Goal: Task Accomplishment & Management: Use online tool/utility

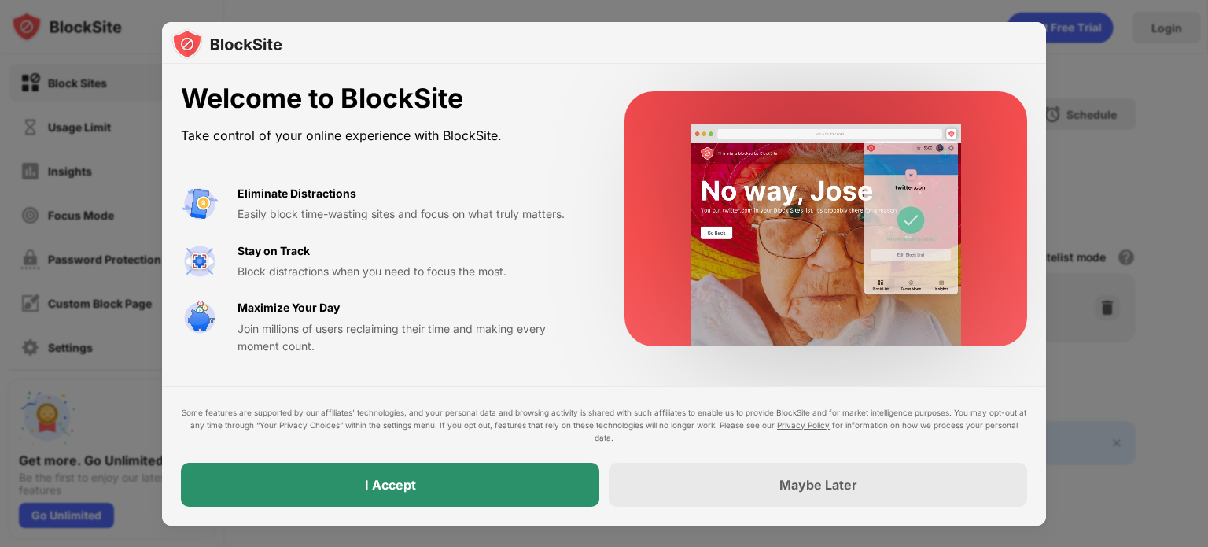
click at [294, 489] on div "I Accept" at bounding box center [390, 485] width 418 height 44
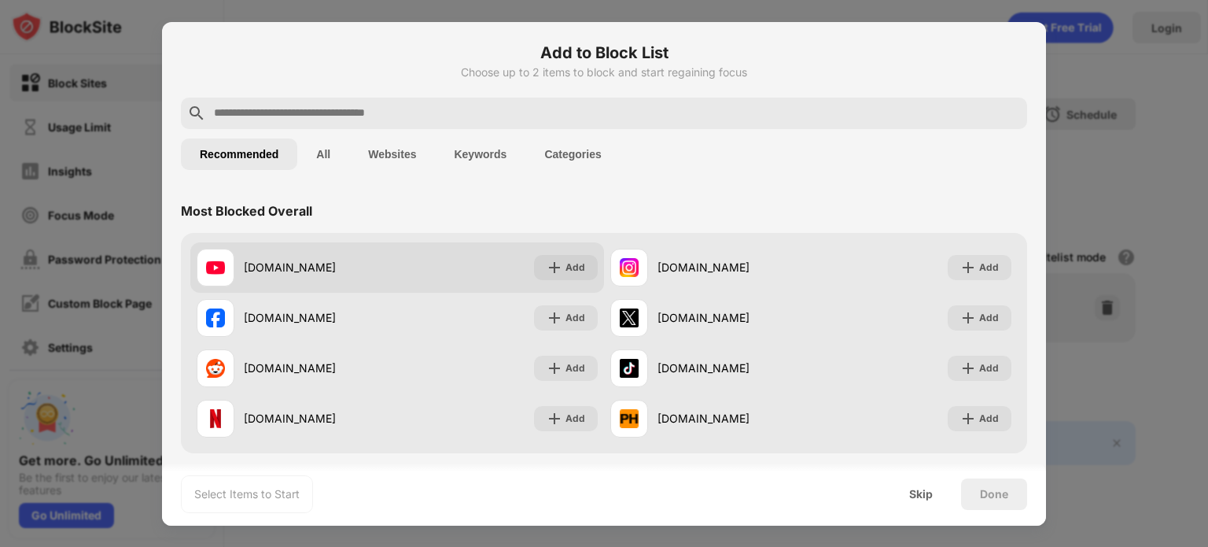
click at [221, 267] on img at bounding box center [215, 267] width 19 height 19
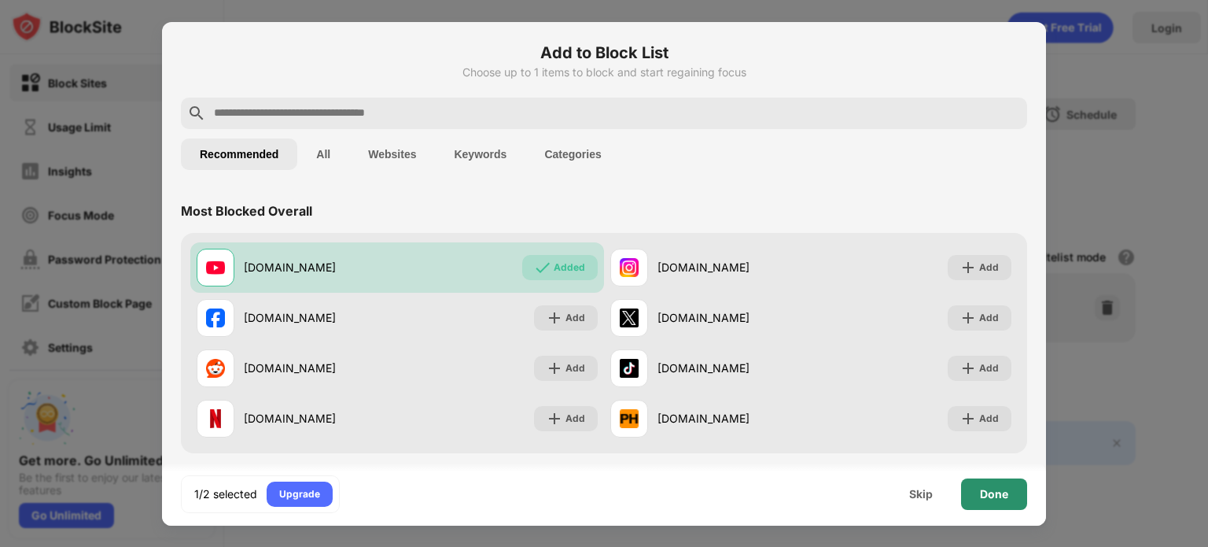
click at [991, 494] on div "Done" at bounding box center [994, 494] width 28 height 13
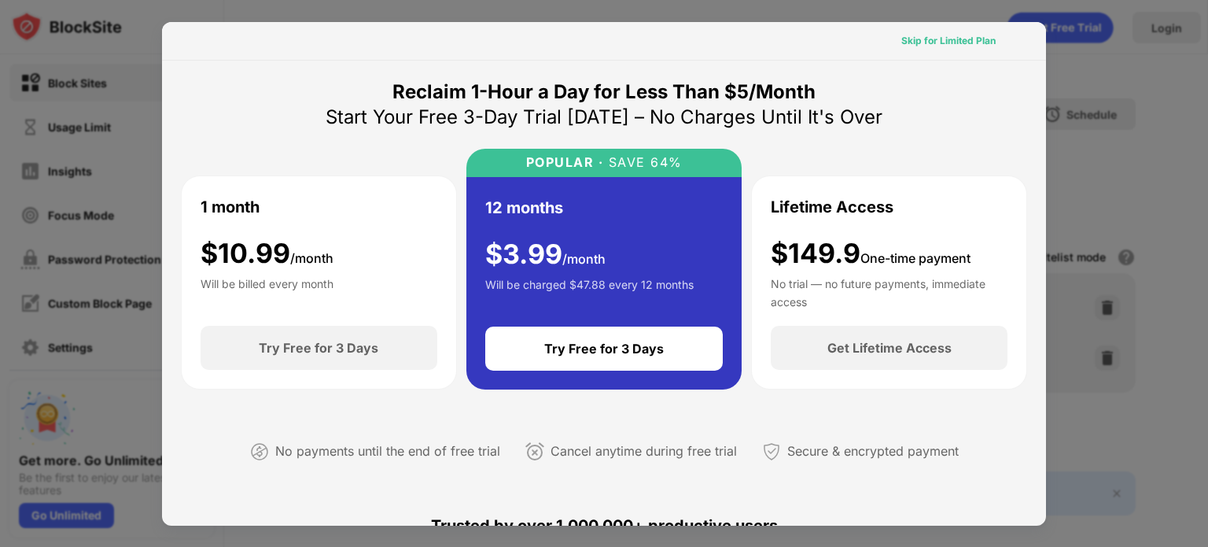
click at [947, 39] on div "Skip for Limited Plan" at bounding box center [948, 41] width 94 height 16
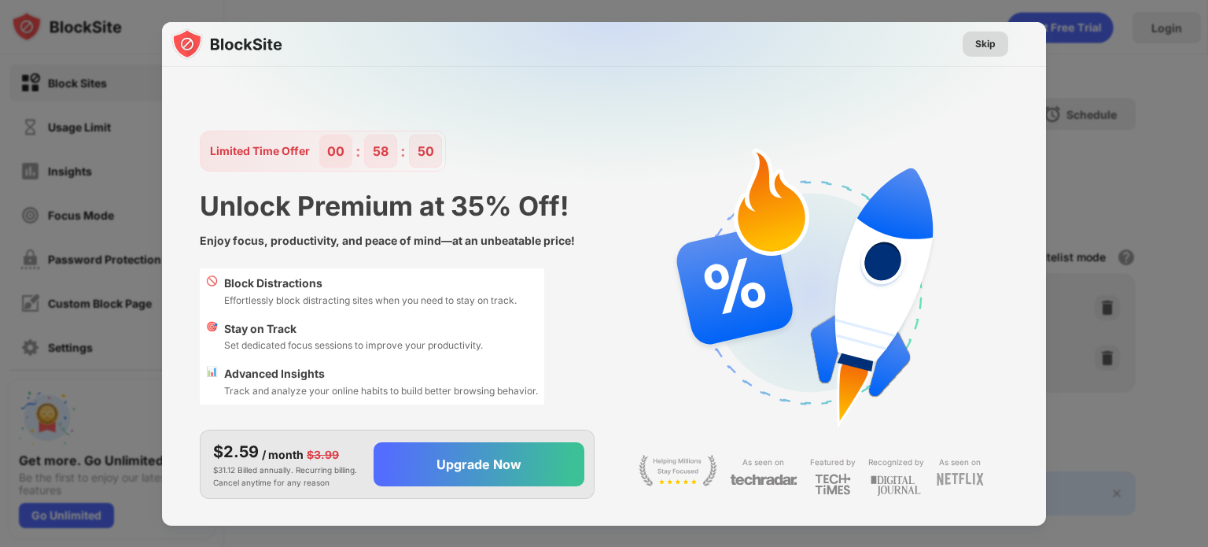
click at [979, 42] on div "Skip" at bounding box center [985, 44] width 20 height 16
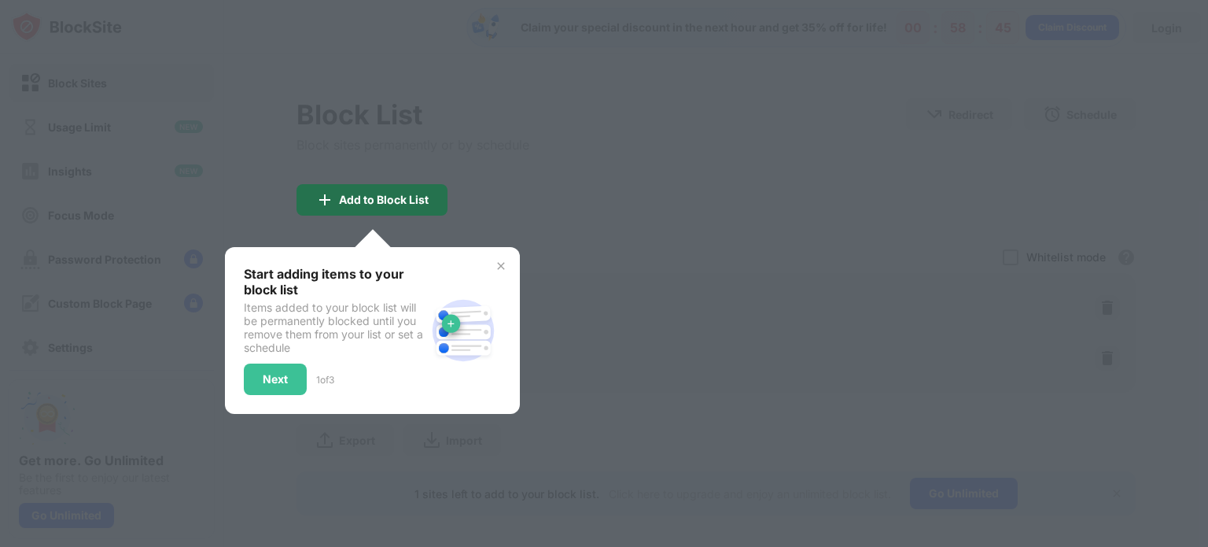
click at [349, 199] on div "Add to Block List" at bounding box center [384, 200] width 90 height 13
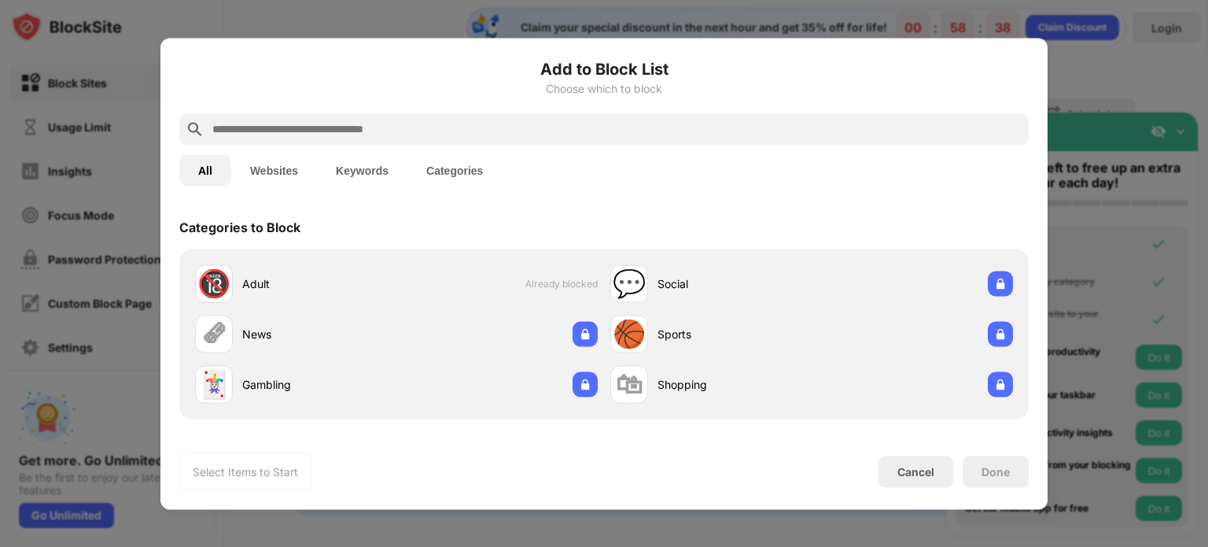
click at [437, 130] on input "text" at bounding box center [617, 129] width 812 height 19
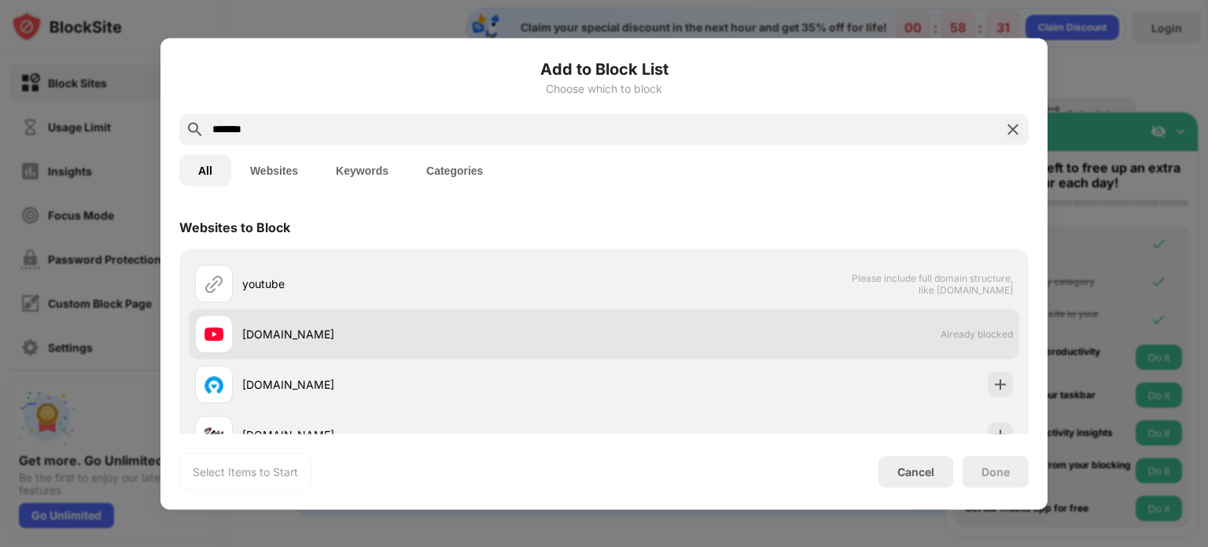
type input "*******"
click at [231, 340] on div at bounding box center [214, 334] width 38 height 38
click at [238, 351] on div "youtube.com" at bounding box center [399, 334] width 409 height 38
click at [238, 341] on div "youtube.com" at bounding box center [399, 334] width 409 height 38
click at [239, 339] on div "youtube.com" at bounding box center [399, 334] width 409 height 38
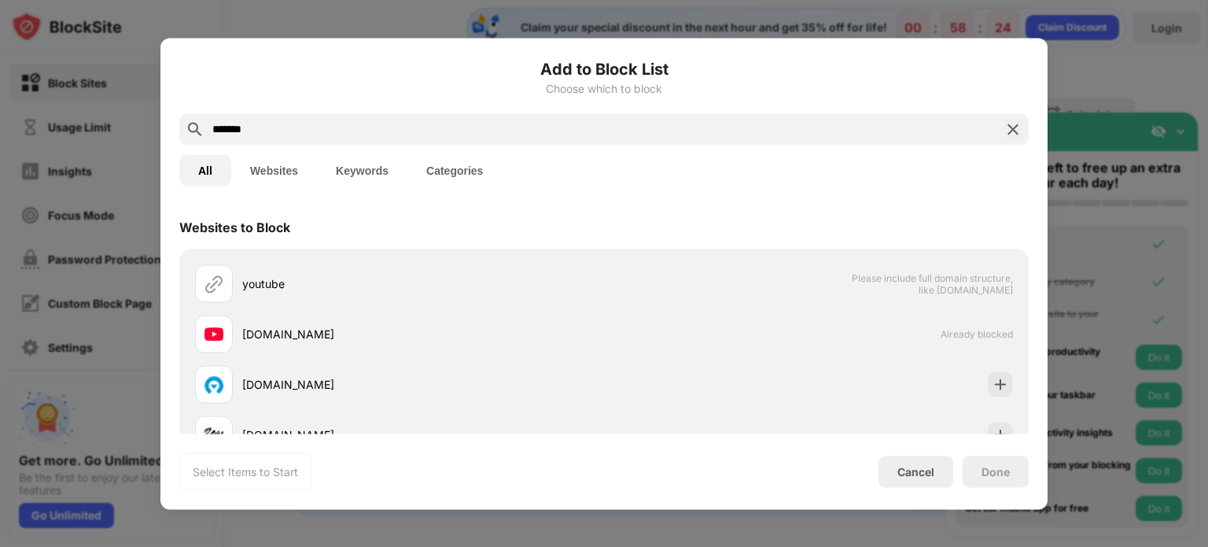
click at [978, 465] on div "Done" at bounding box center [996, 470] width 66 height 31
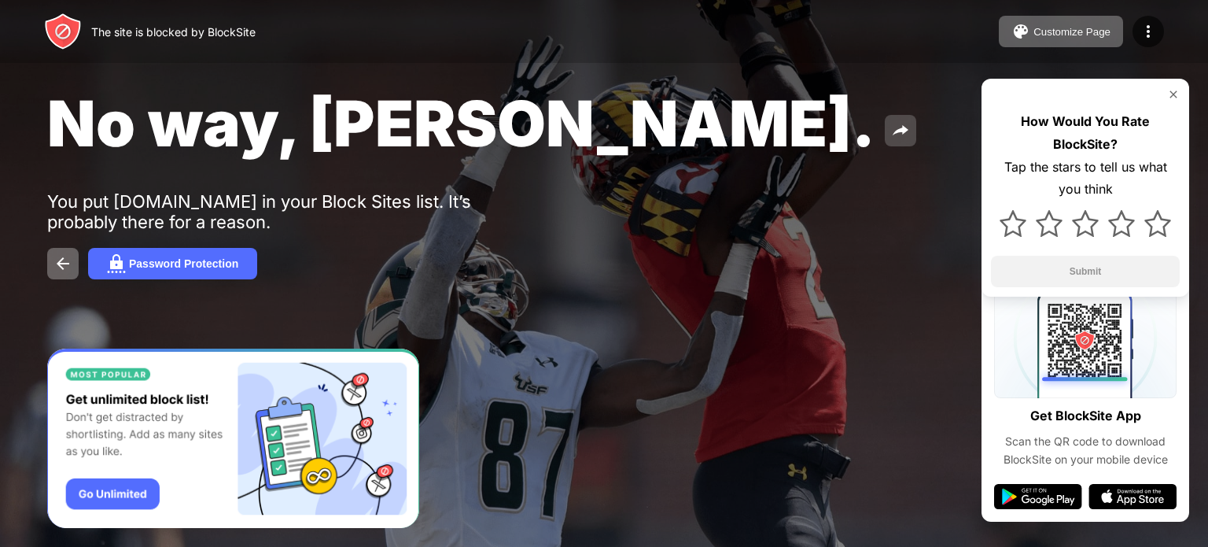
click at [891, 127] on img at bounding box center [900, 130] width 19 height 19
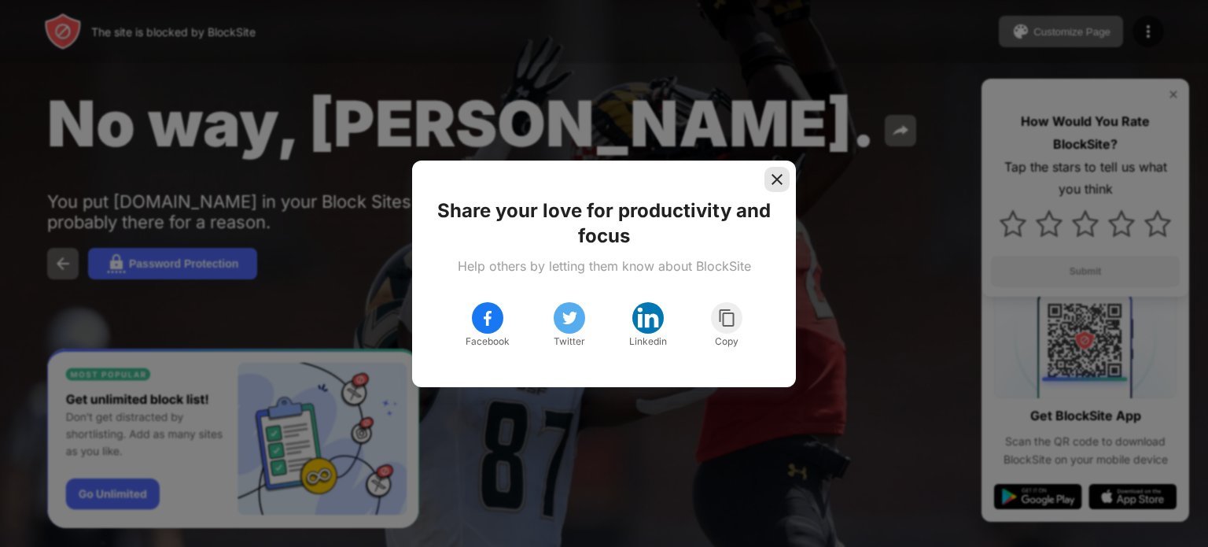
click at [769, 181] on img at bounding box center [777, 179] width 16 height 16
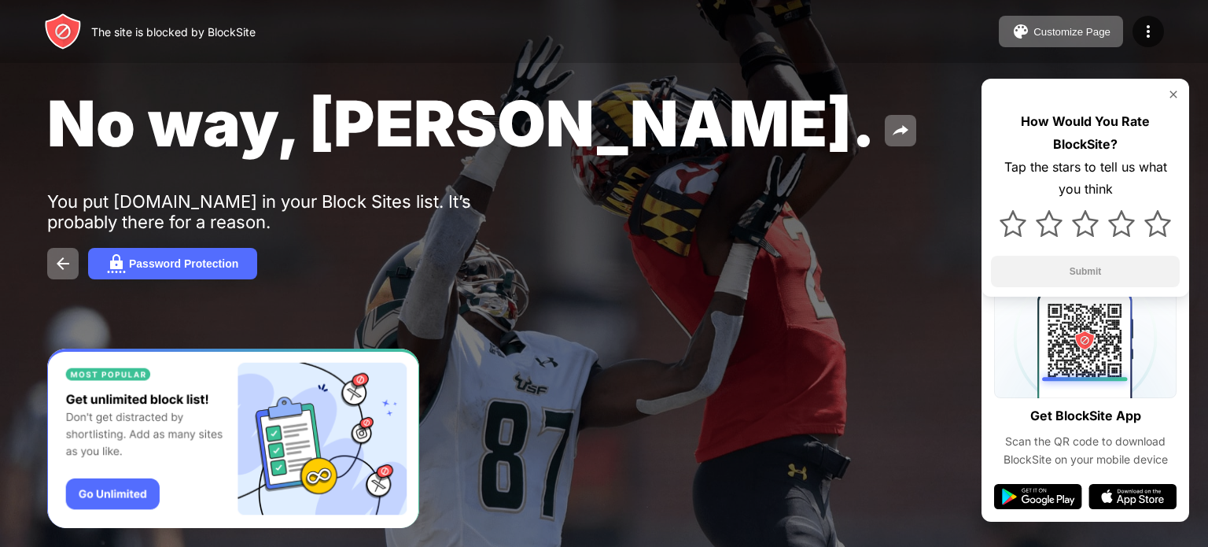
click at [1172, 94] on img at bounding box center [1173, 94] width 13 height 13
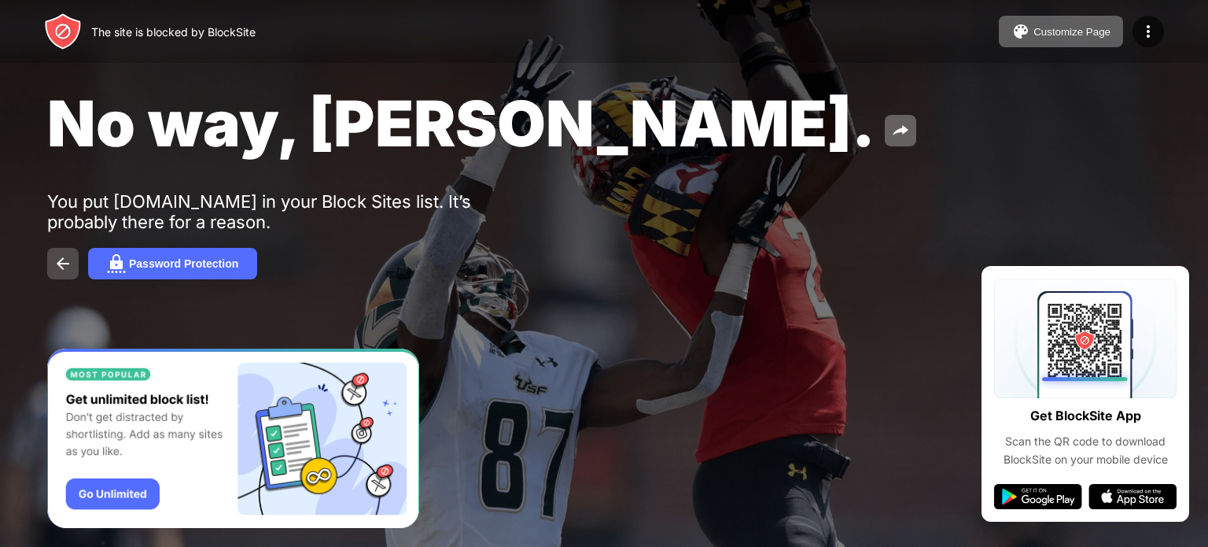
click at [63, 271] on img at bounding box center [62, 263] width 19 height 19
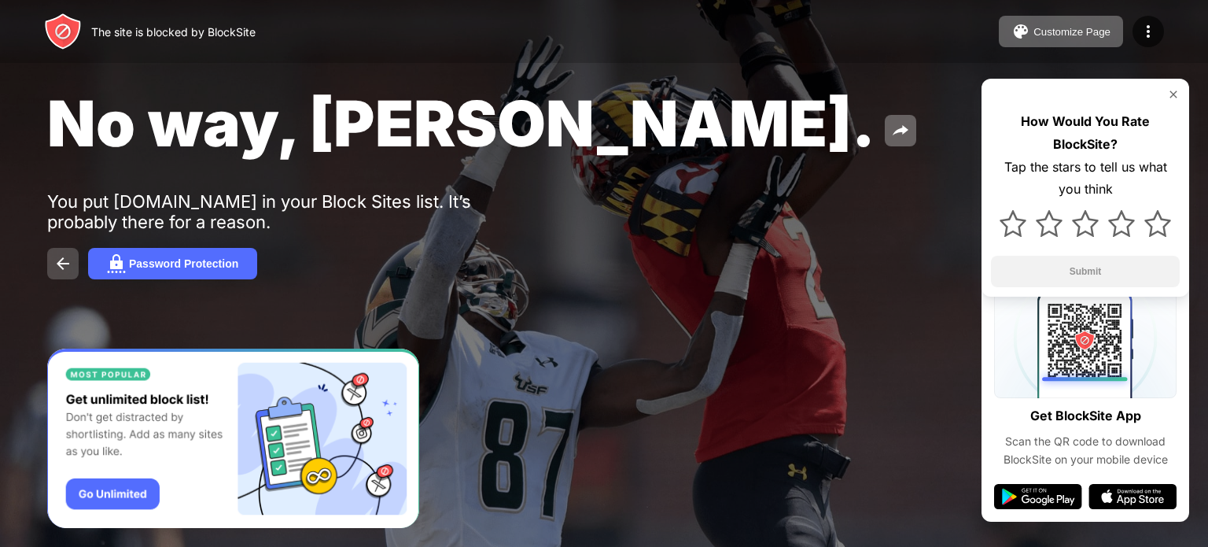
click at [66, 253] on button at bounding box center [62, 263] width 31 height 31
click at [1171, 92] on img at bounding box center [1173, 94] width 13 height 13
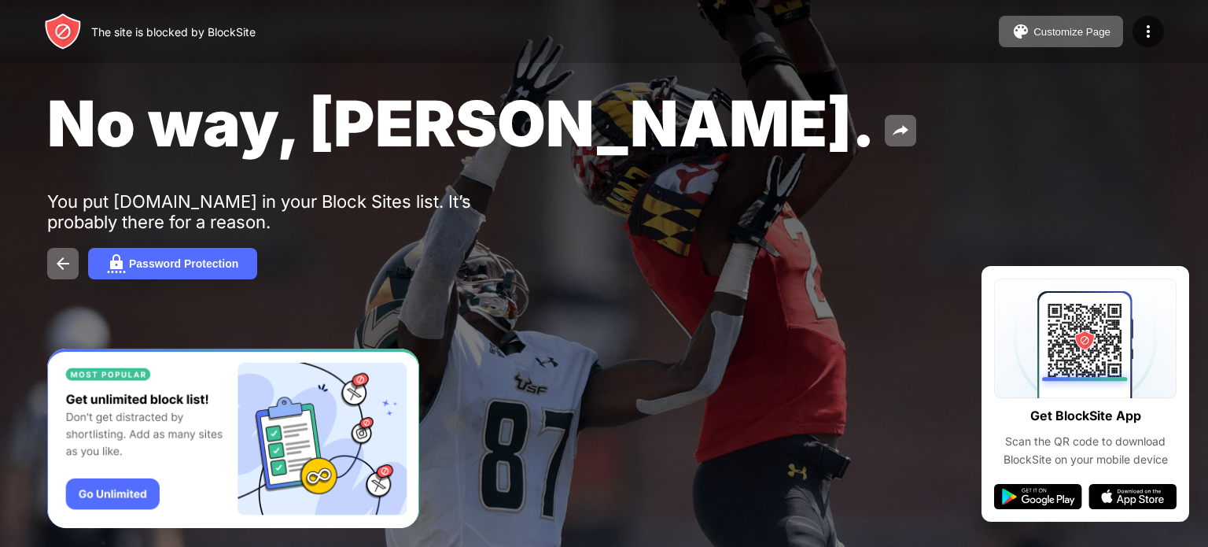
drag, startPoint x: 1001, startPoint y: 339, endPoint x: 624, endPoint y: 147, distance: 423.6
click at [624, 147] on div "No way, Jose. You put youtube.com in your Block Sites list. It’s probably there…" at bounding box center [604, 182] width 1208 height 364
click at [1139, 28] on div at bounding box center [1148, 31] width 31 height 31
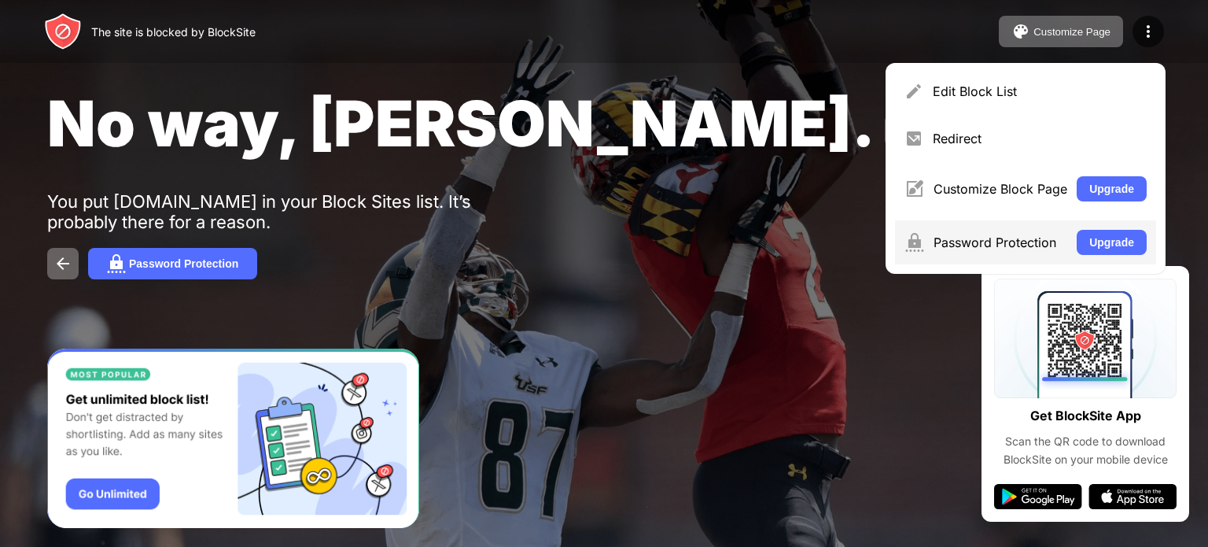
click at [970, 245] on div "Password Protection" at bounding box center [1001, 242] width 134 height 16
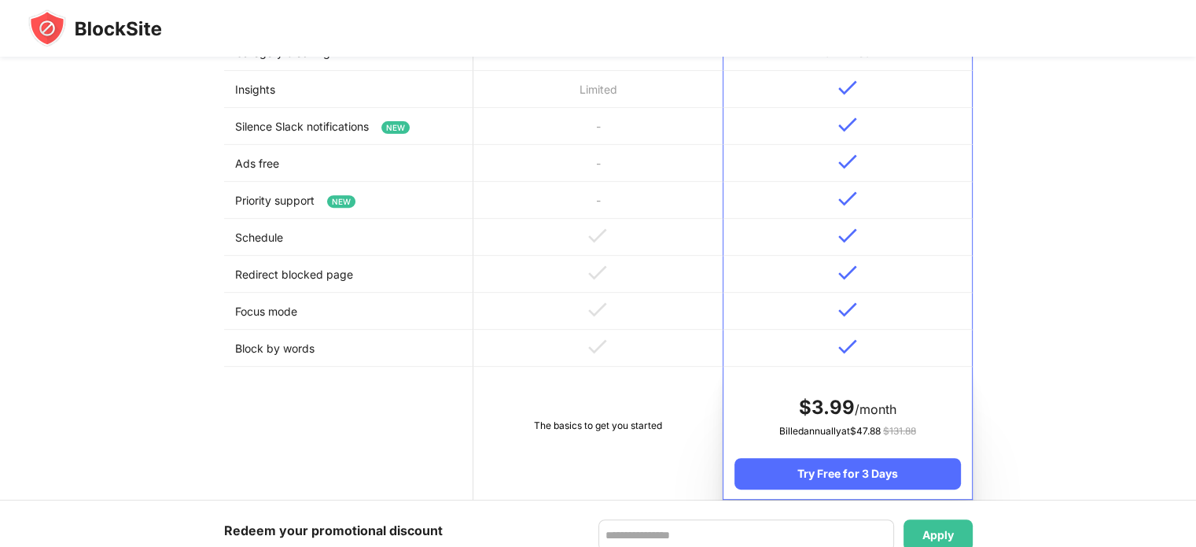
scroll to position [1023, 0]
